Goal: Use online tool/utility: Utilize a website feature to perform a specific function

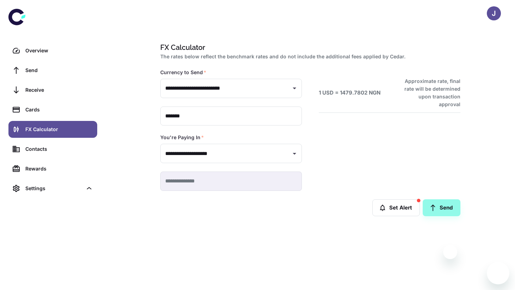
type input "**********"
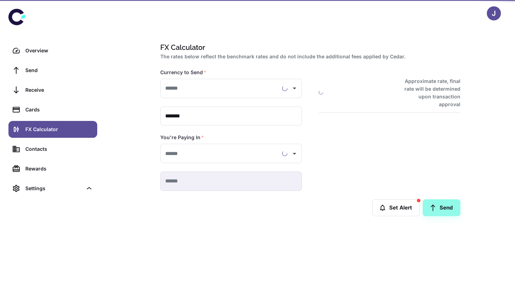
type input "**********"
